Goal: Task Accomplishment & Management: Use online tool/utility

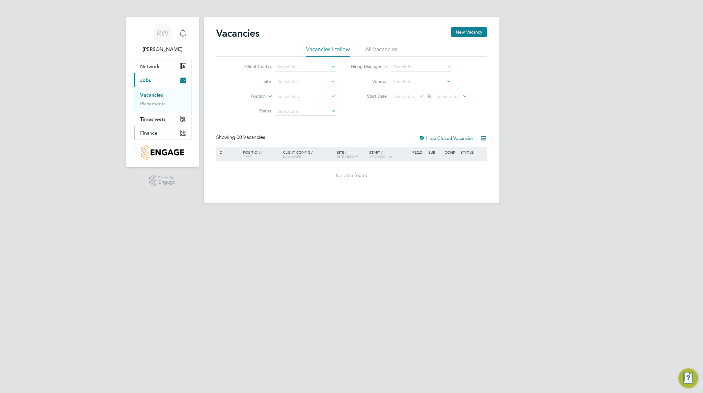
click at [154, 134] on span "Finance" at bounding box center [148, 133] width 17 height 6
click at [157, 122] on link "Invoices & Credit Notes" at bounding box center [159, 126] width 38 height 12
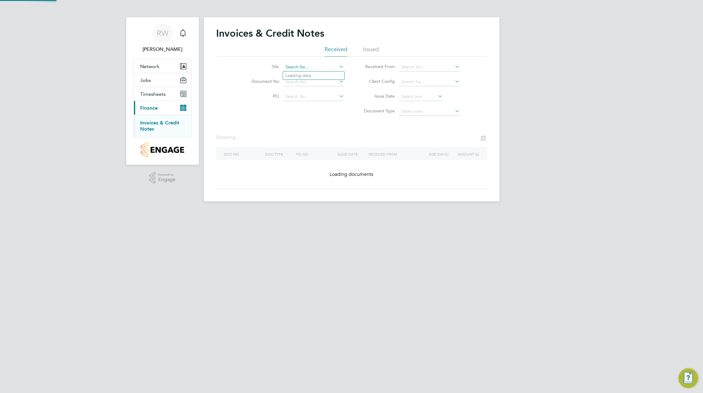
click at [289, 68] on input at bounding box center [313, 67] width 61 height 9
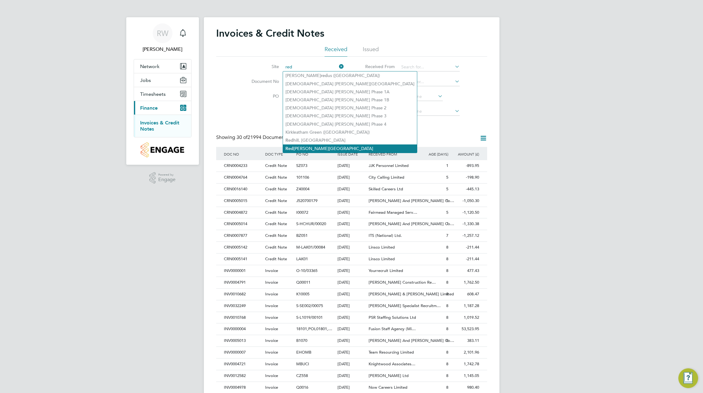
type input "red"
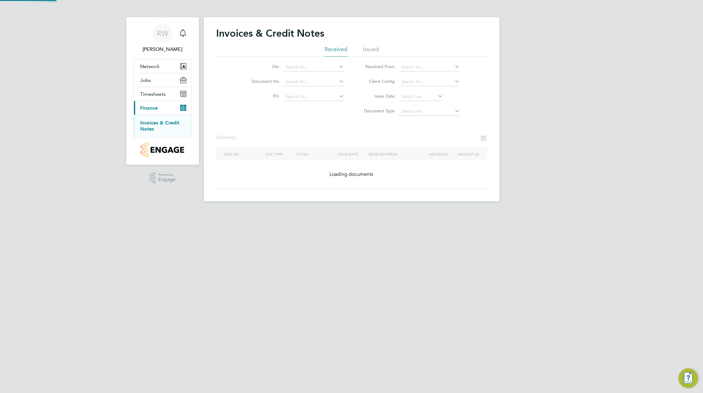
click at [307, 145] on div "Invoices & Credit Notes Received Issued Site Document No PO Status Paid Date Is…" at bounding box center [351, 109] width 295 height 184
click at [307, 145] on div "Showing ..." at bounding box center [351, 140] width 271 height 13
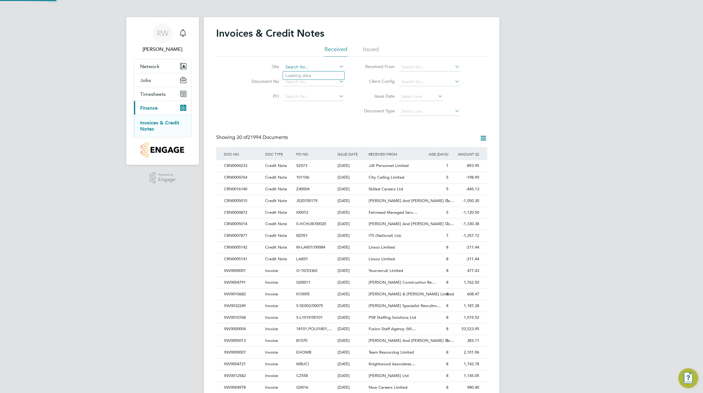
click at [296, 68] on input at bounding box center [313, 67] width 61 height 9
click at [301, 78] on li "[GEOGRAPHIC_DATA]" at bounding box center [313, 75] width 61 height 8
type input "[GEOGRAPHIC_DATA]"
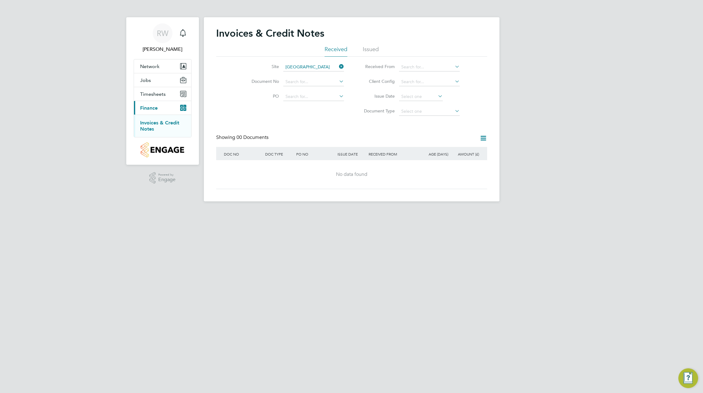
click at [338, 95] on icon at bounding box center [338, 96] width 0 height 9
click at [301, 81] on input at bounding box center [313, 82] width 61 height 9
click at [418, 92] on input at bounding box center [421, 96] width 44 height 9
click at [409, 141] on span "4" at bounding box center [409, 138] width 12 height 12
type input "[DATE]"
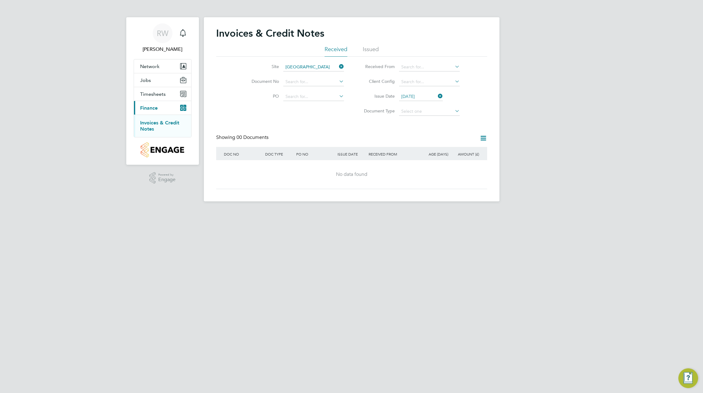
click at [338, 65] on icon at bounding box center [338, 66] width 0 height 9
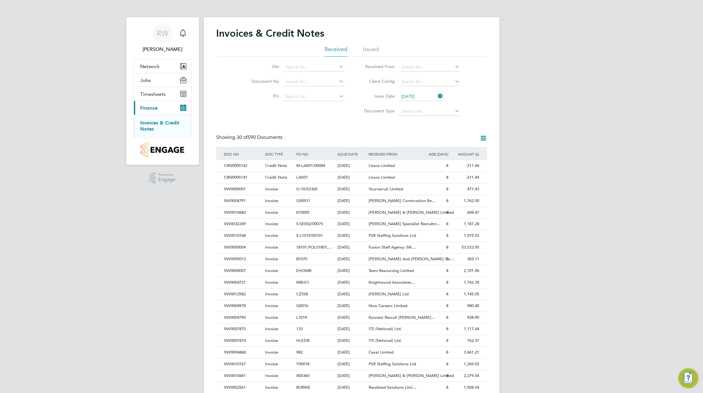
click at [484, 140] on icon at bounding box center [483, 138] width 8 height 8
click at [446, 153] on li "Download invoices" at bounding box center [457, 152] width 58 height 9
